Goal: Navigation & Orientation: Find specific page/section

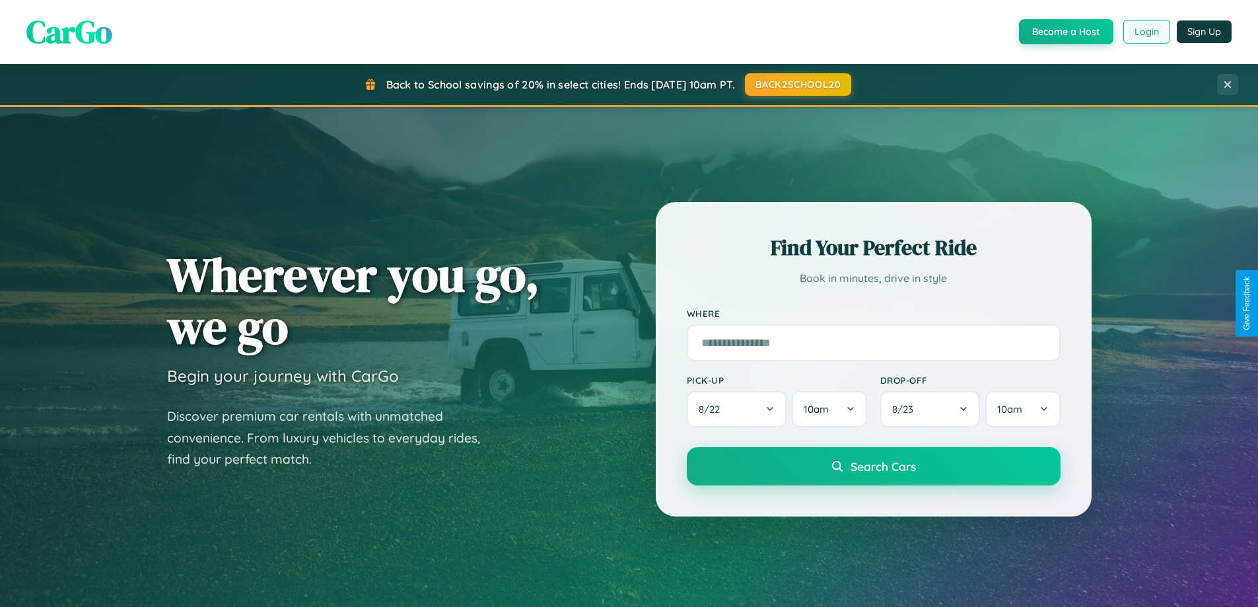
click at [1146, 32] on button "Login" at bounding box center [1147, 32] width 47 height 24
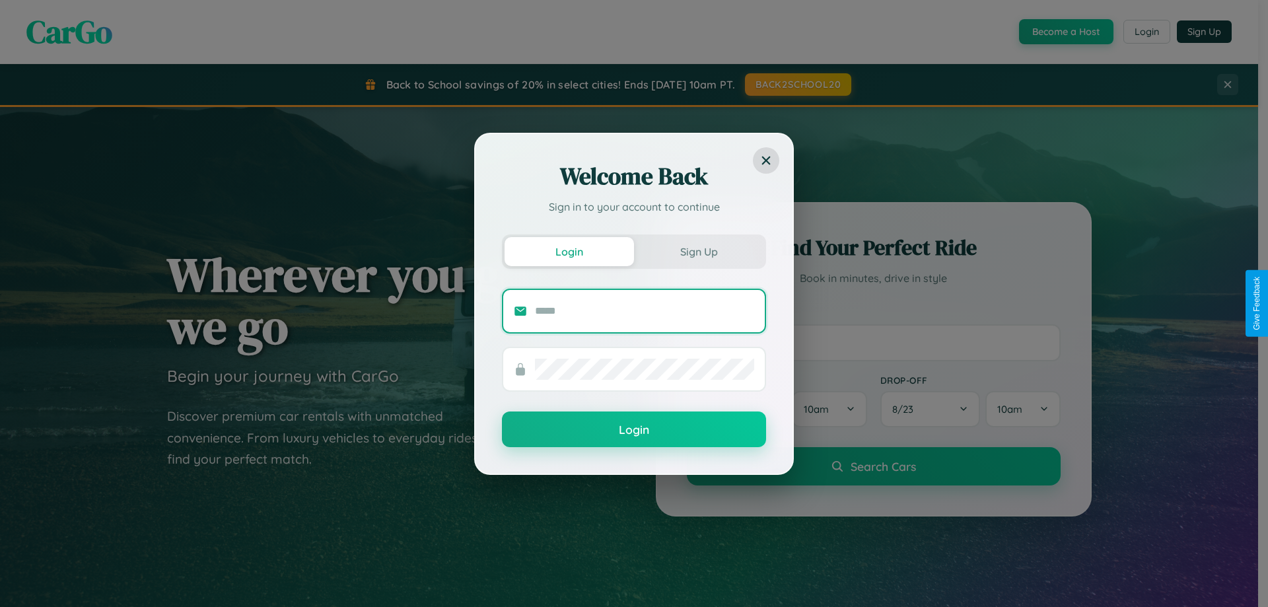
click at [645, 310] on input "text" at bounding box center [644, 311] width 219 height 21
type input "**********"
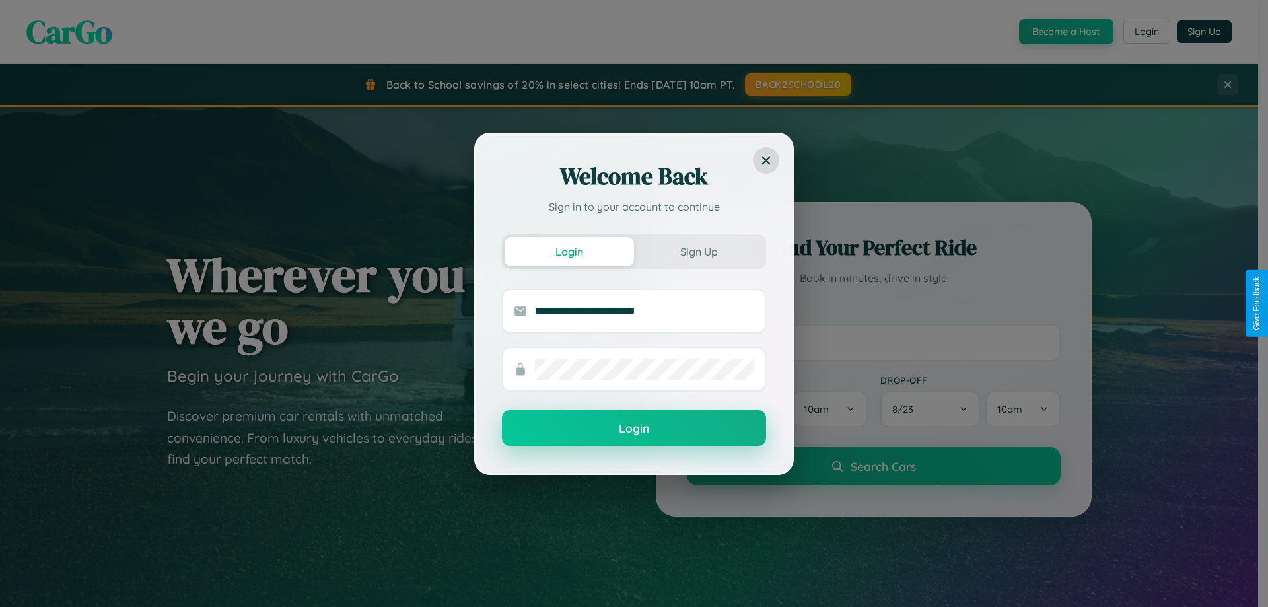
click at [634, 429] on button "Login" at bounding box center [634, 428] width 264 height 36
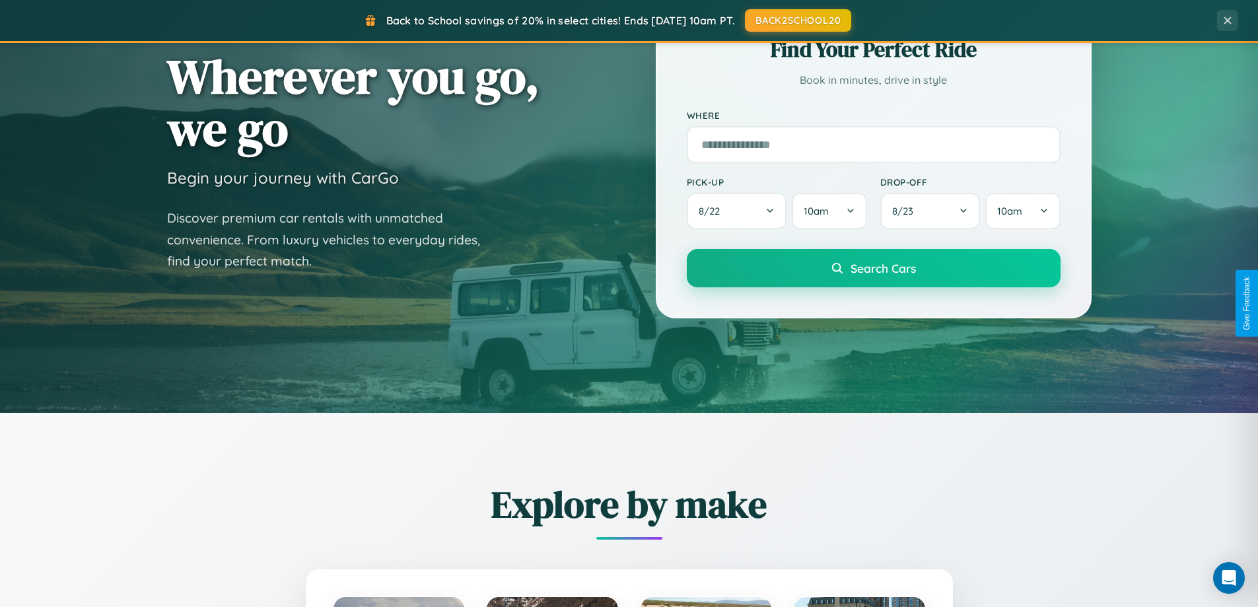
scroll to position [909, 0]
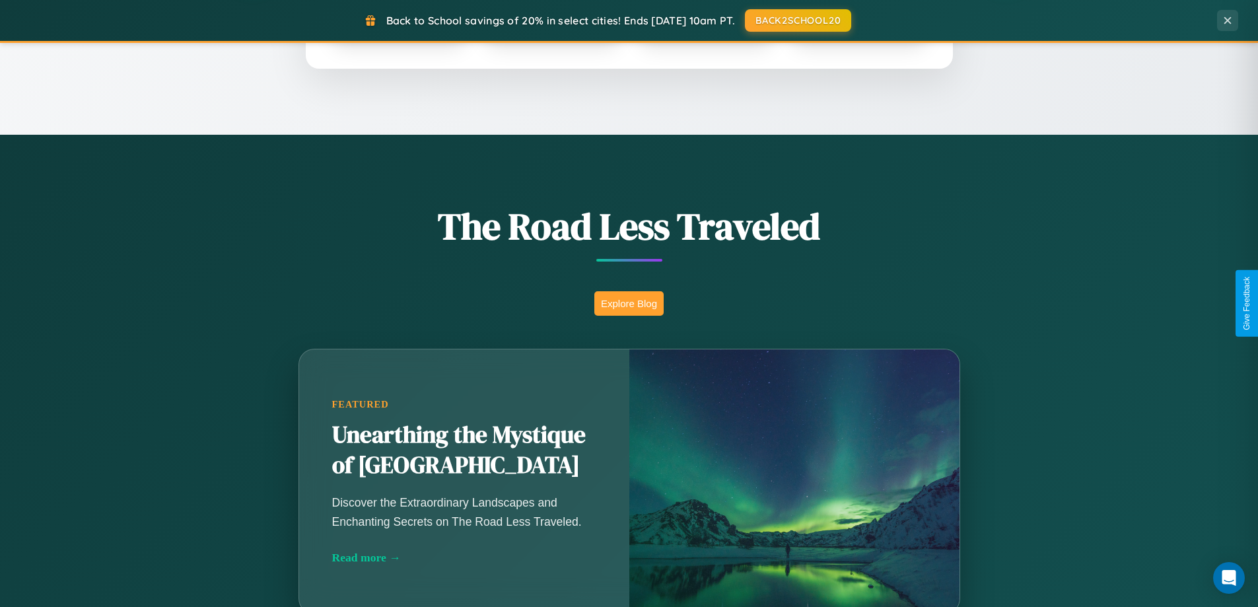
click at [629, 303] on button "Explore Blog" at bounding box center [629, 303] width 69 height 24
